Goal: Transaction & Acquisition: Download file/media

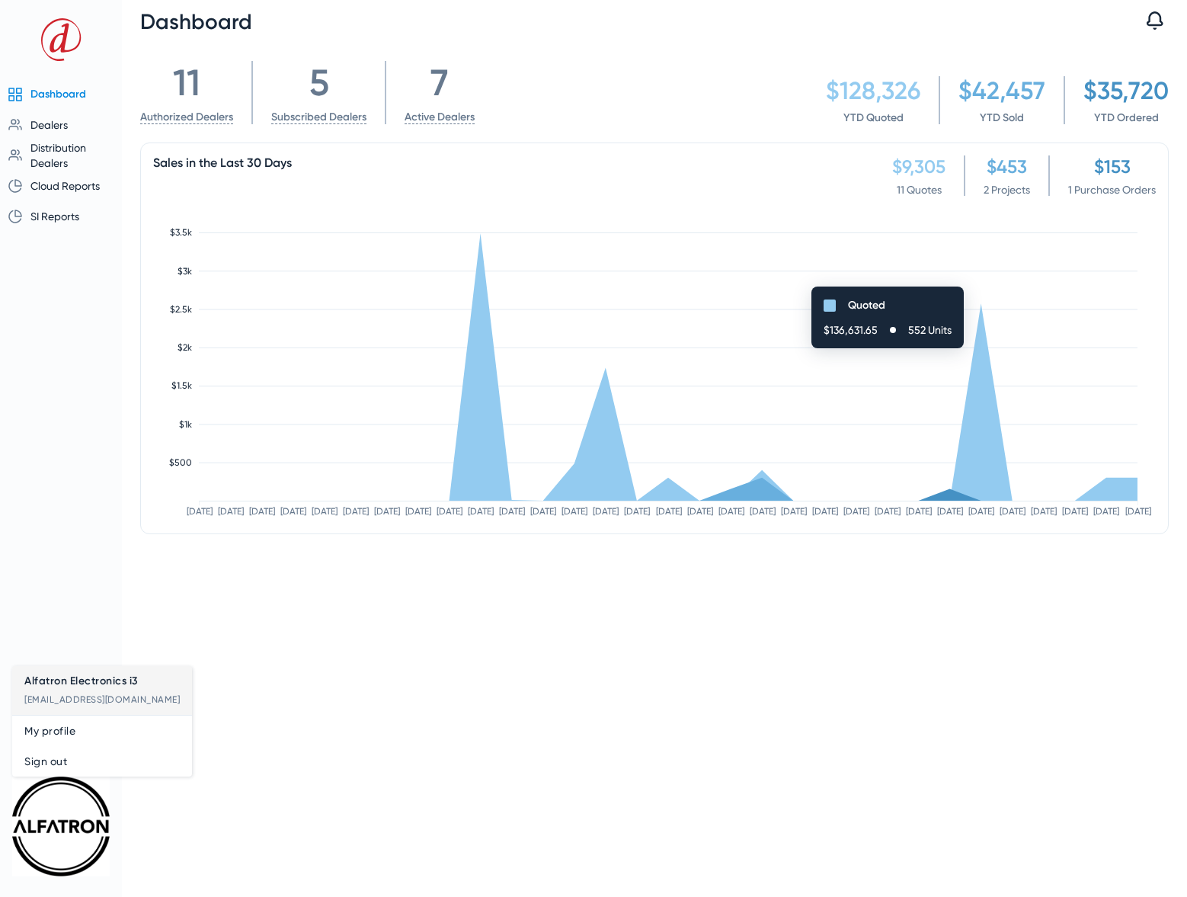
click at [51, 758] on span "Sign out" at bounding box center [101, 761] width 155 height 18
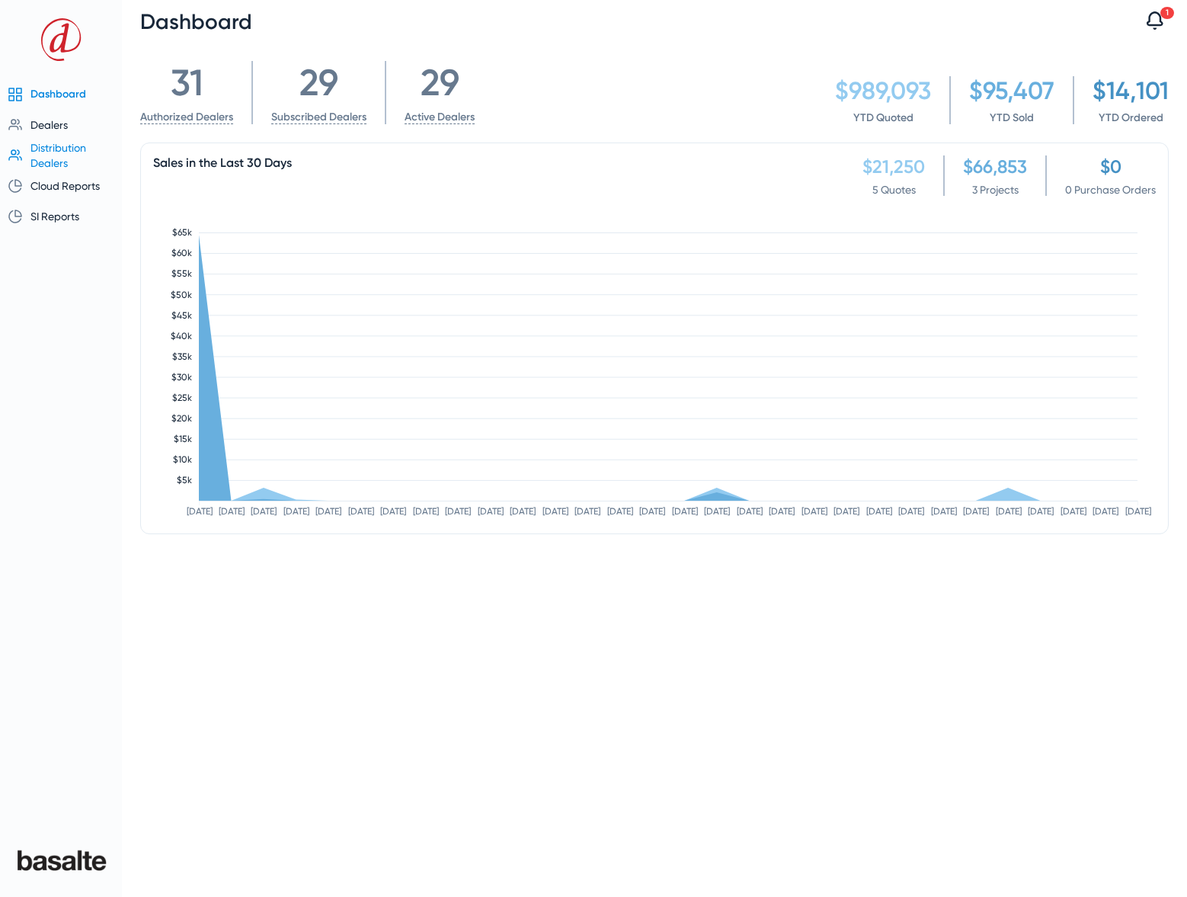
click at [52, 152] on span "Distribution Dealers" at bounding box center [58, 155] width 56 height 27
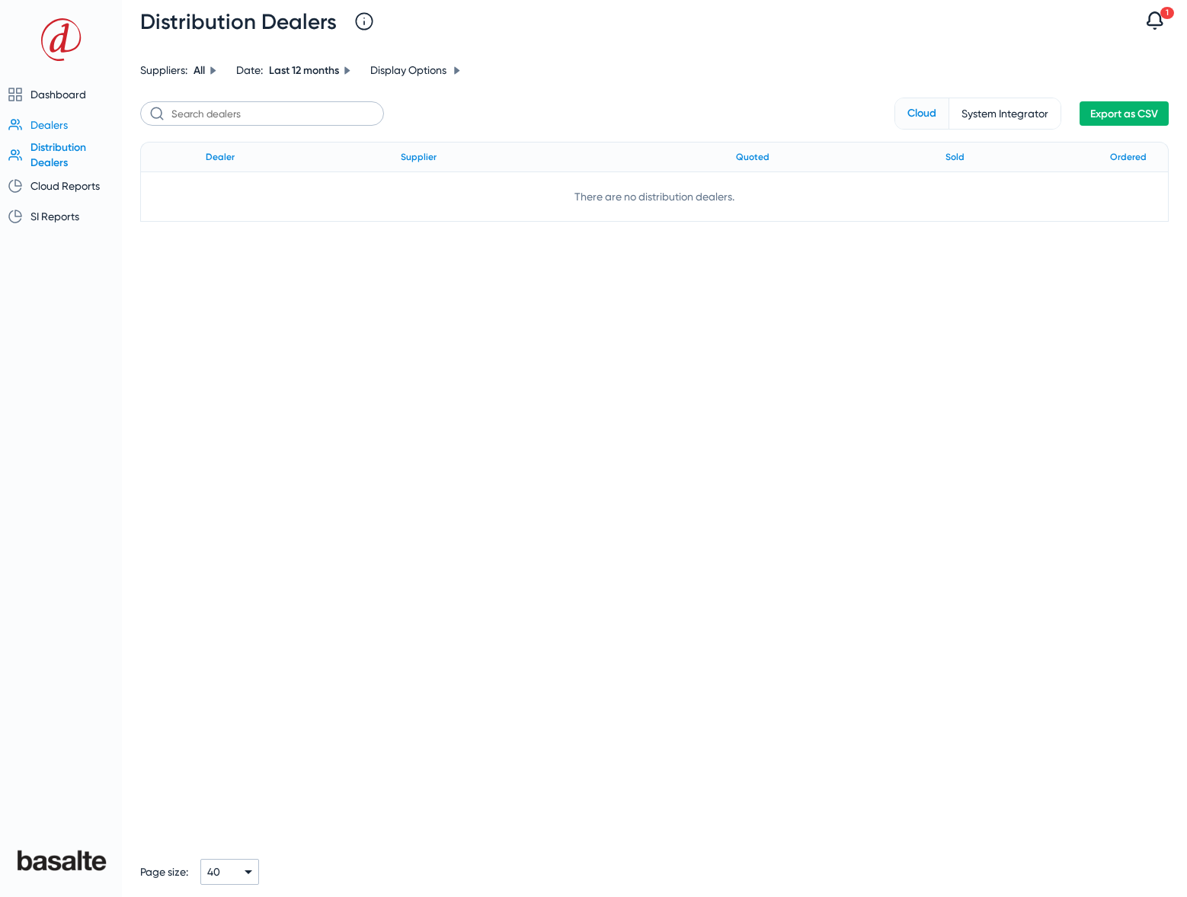
click at [46, 128] on span "Dealers" at bounding box center [48, 125] width 37 height 12
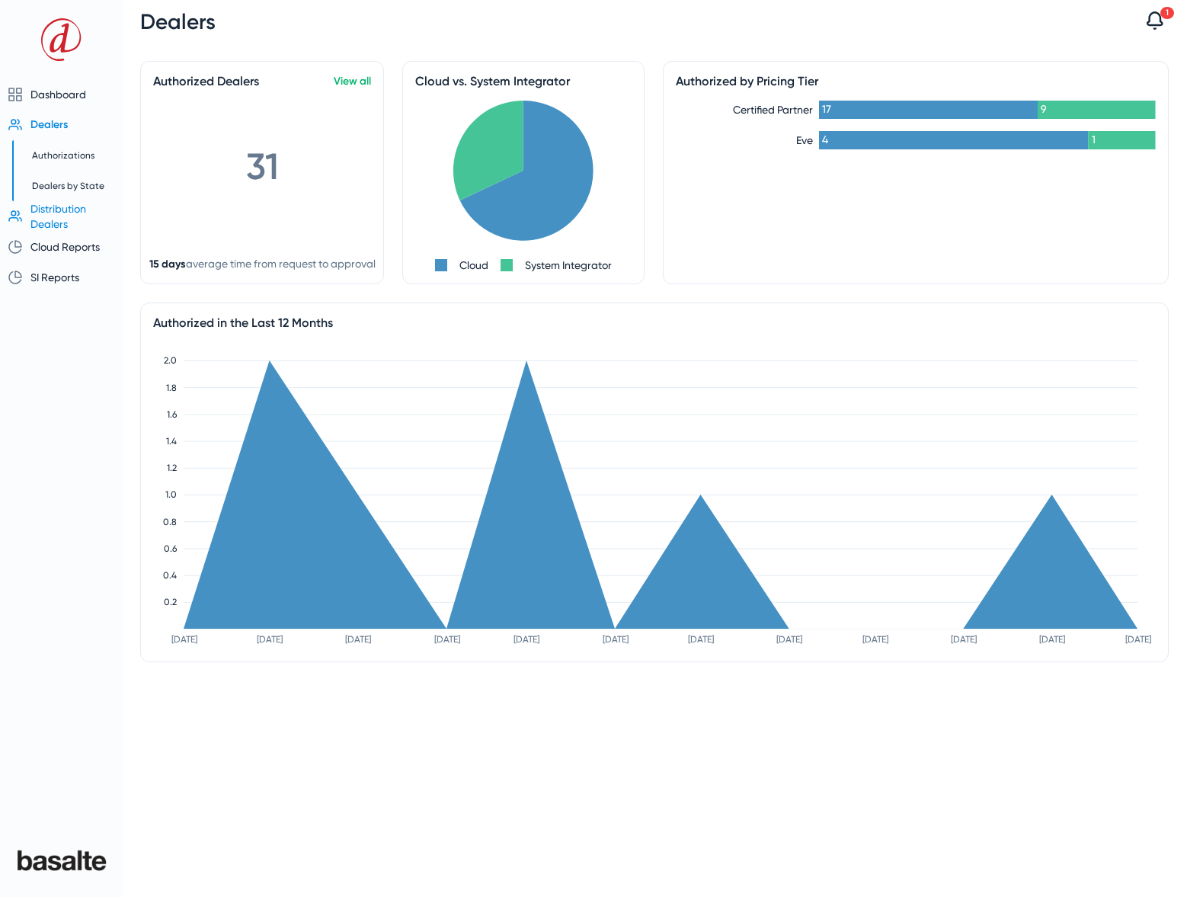
click at [66, 213] on span "Distribution Dealers" at bounding box center [58, 216] width 56 height 27
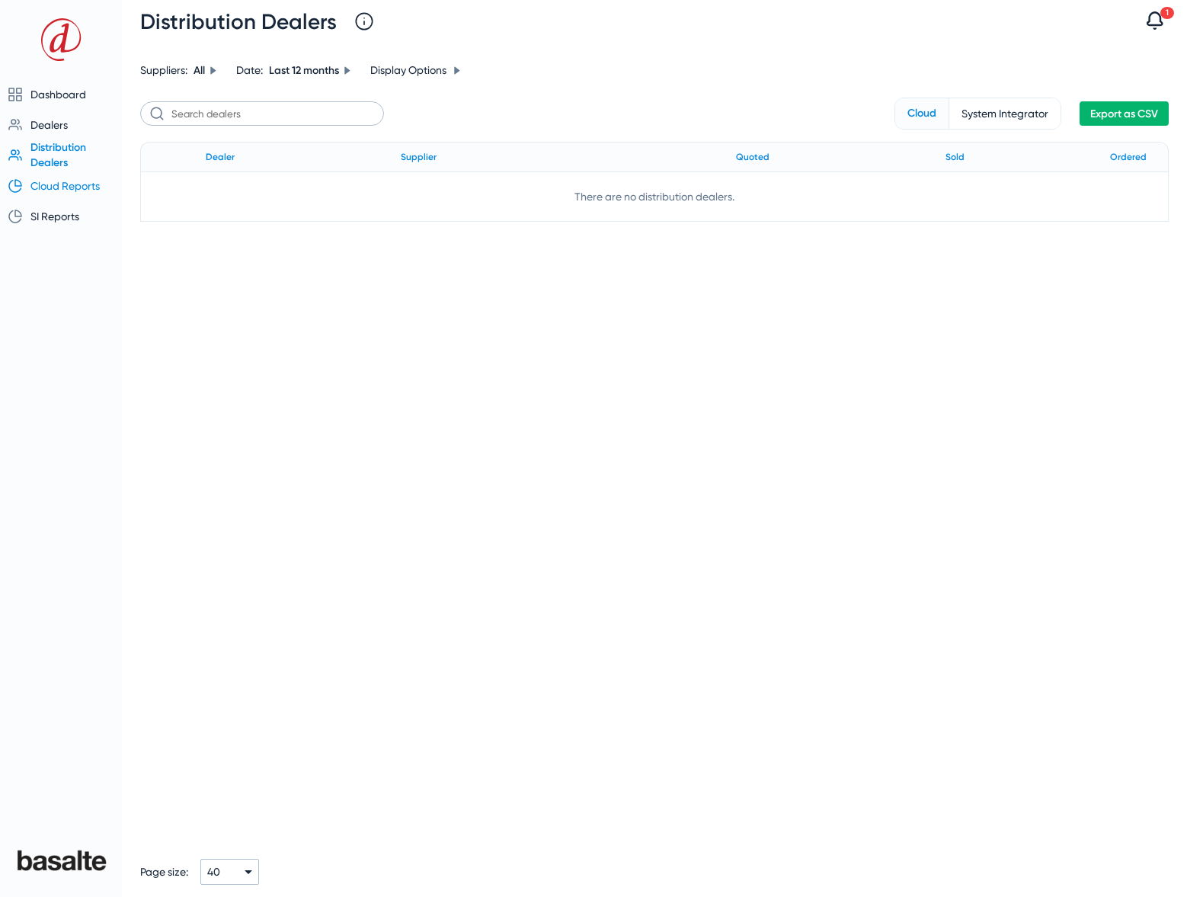
click at [54, 189] on span "Cloud Reports" at bounding box center [64, 186] width 69 height 12
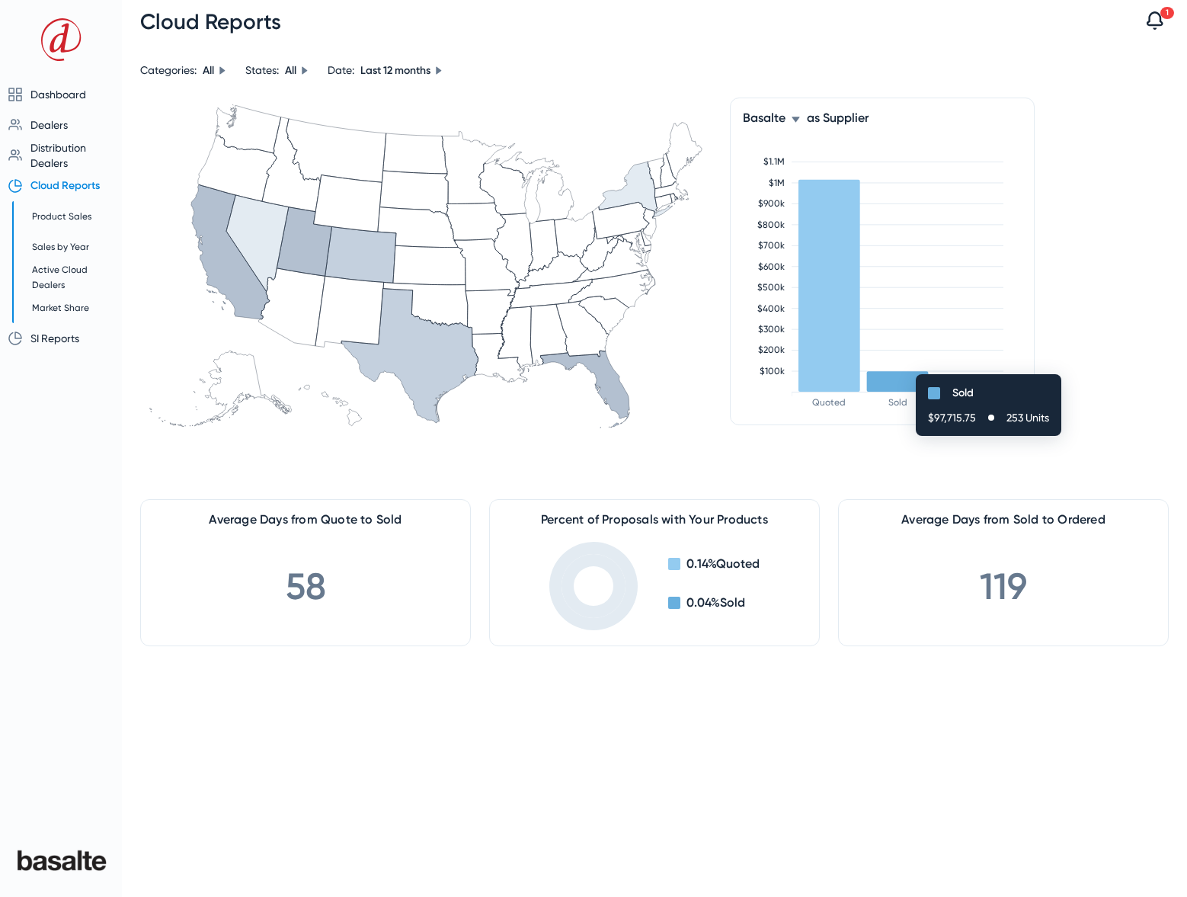
click at [908, 382] on rect at bounding box center [898, 381] width 62 height 21
click at [60, 249] on span "Sales by Year" at bounding box center [60, 246] width 57 height 11
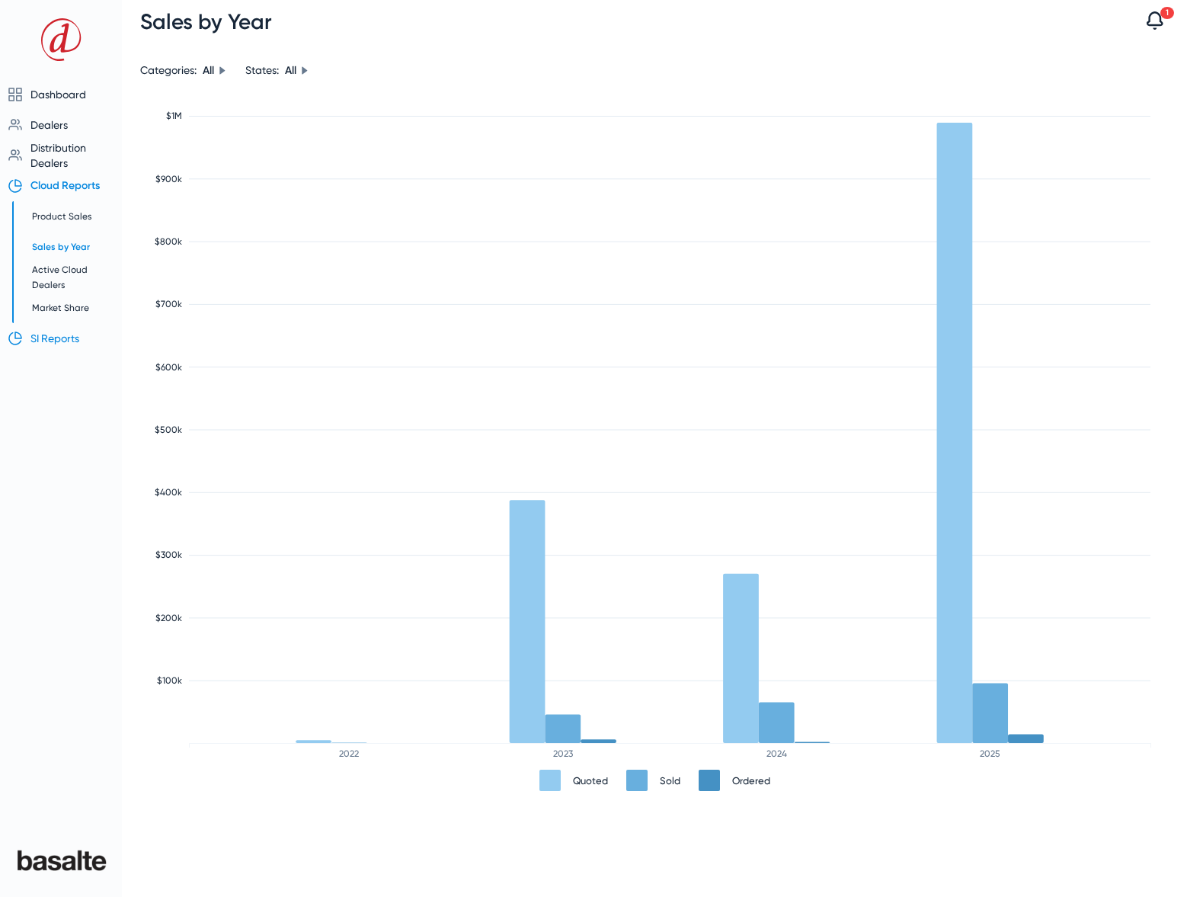
click at [59, 344] on span "SI Reports" at bounding box center [54, 338] width 49 height 12
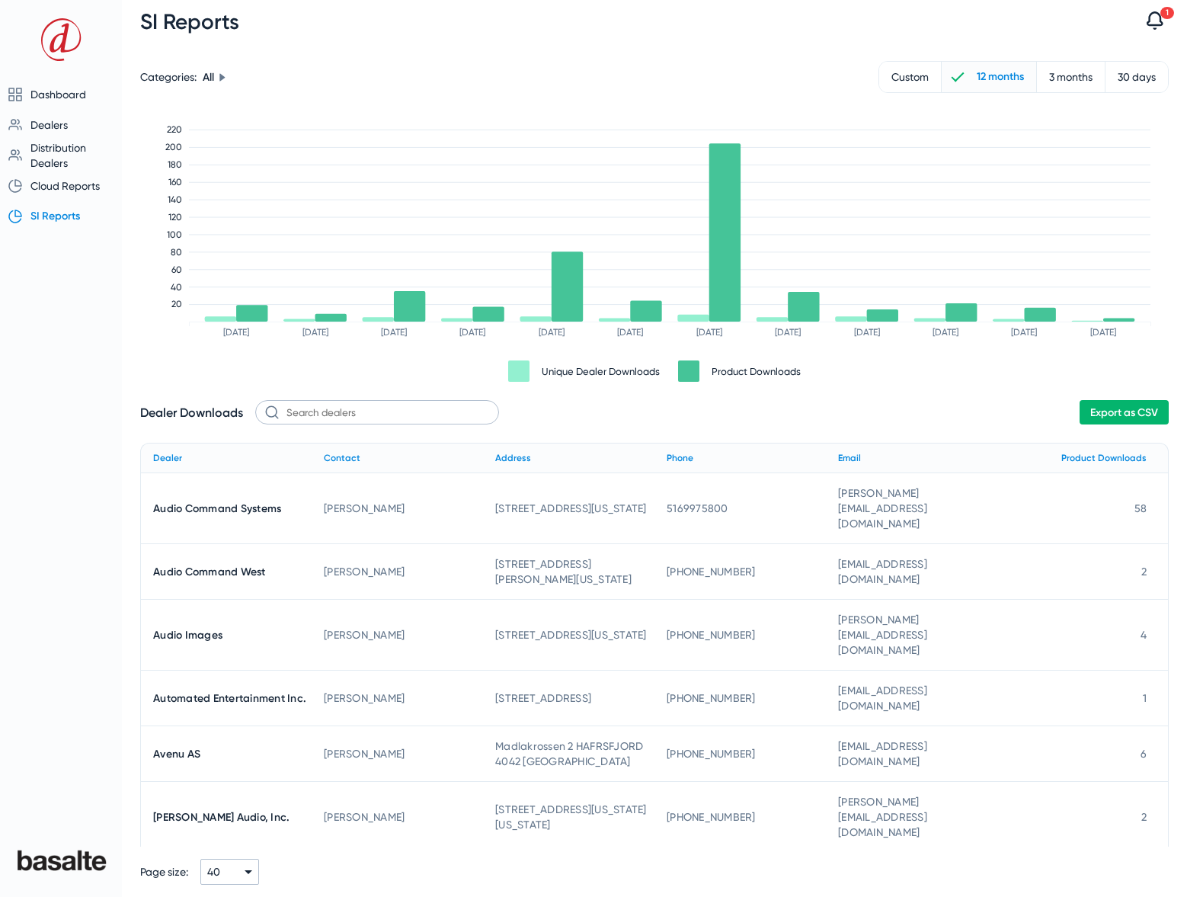
click at [1114, 412] on span "Export as CSV" at bounding box center [1124, 412] width 68 height 13
